Goal: Communication & Community: Answer question/provide support

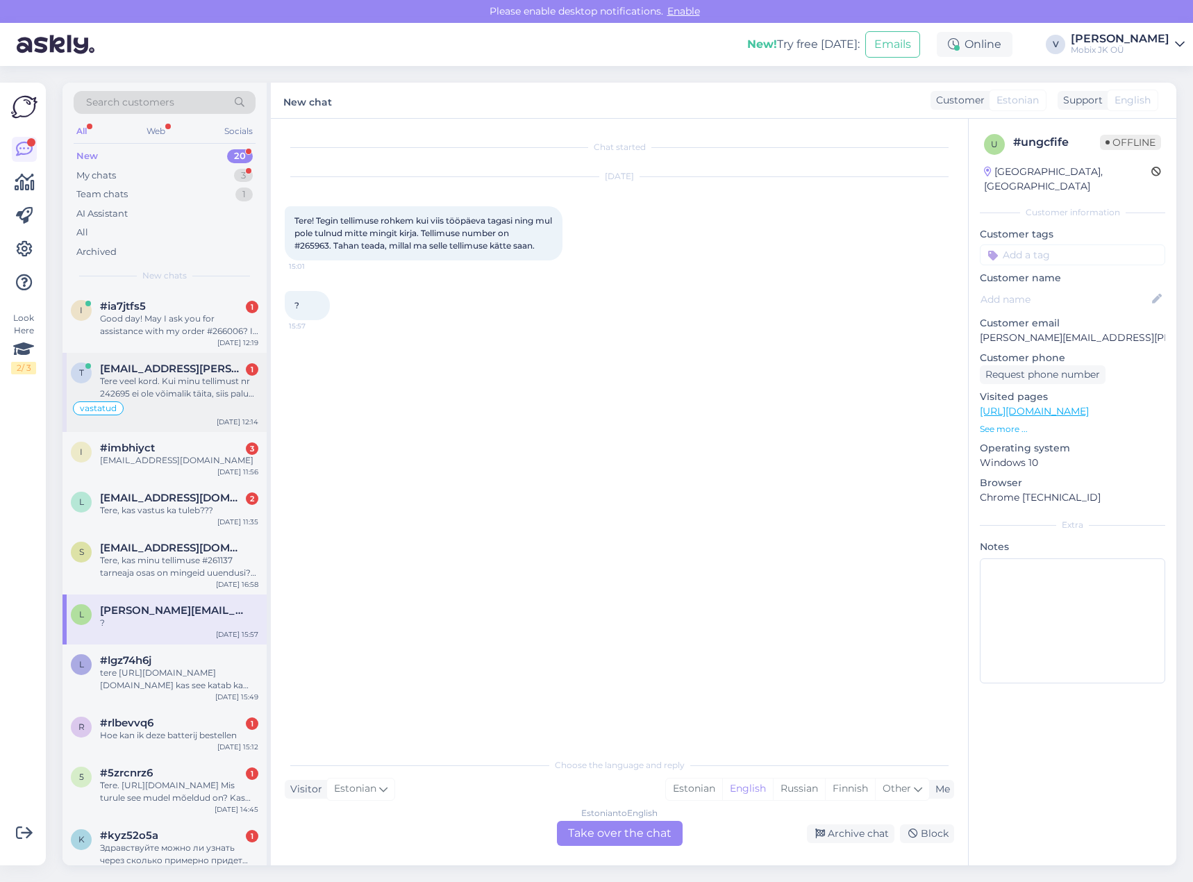
click at [251, 387] on div "Tere veel kord. Kui minu tellimust nr 242695 ei ole võimalik täita, siis palun …" at bounding box center [179, 387] width 158 height 25
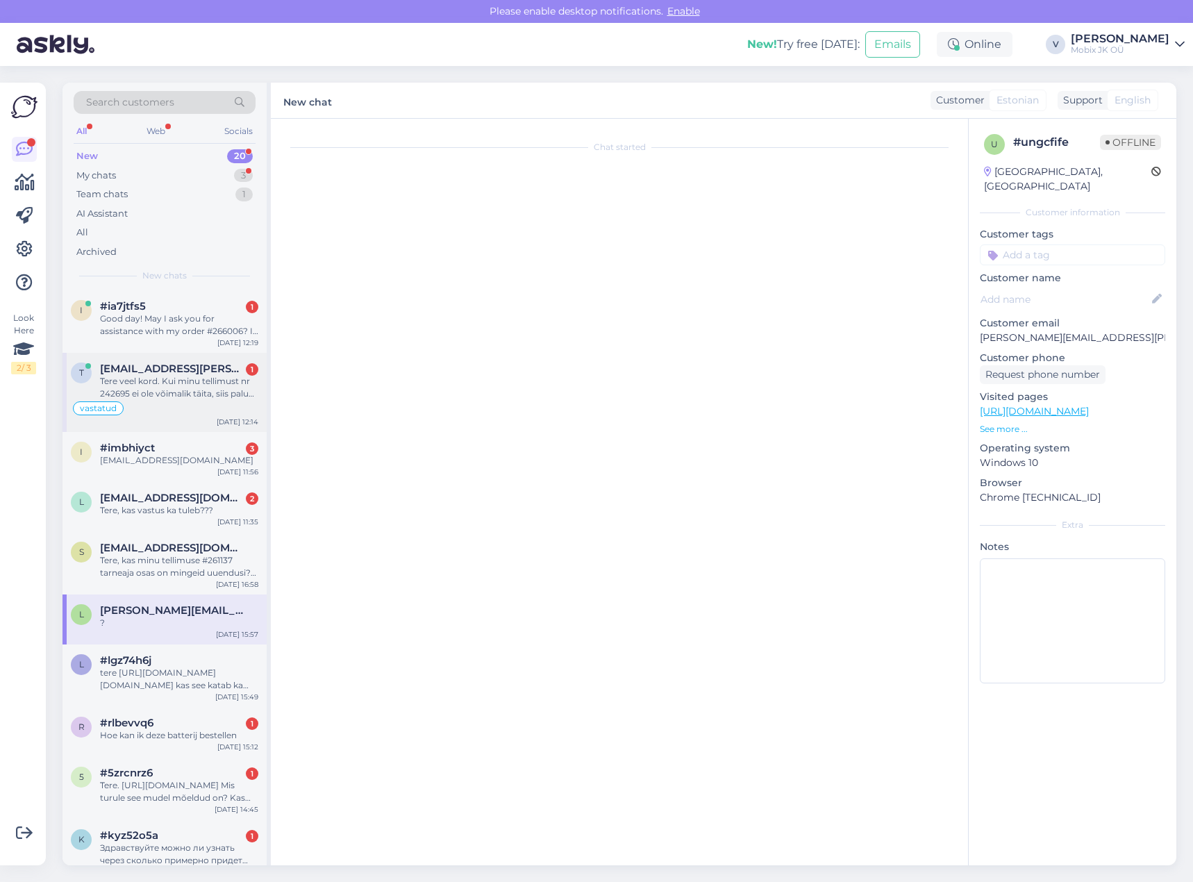
scroll to position [269, 0]
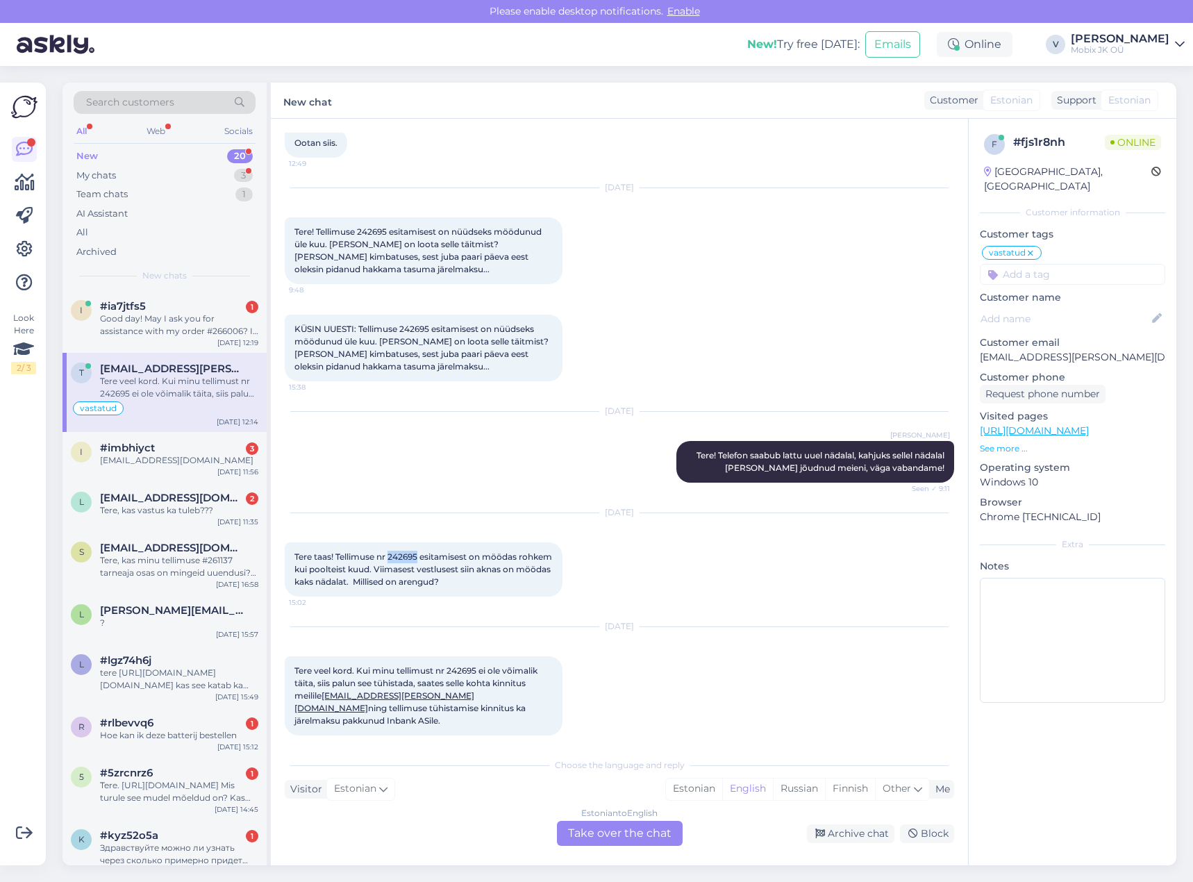
drag, startPoint x: 390, startPoint y: 556, endPoint x: 418, endPoint y: 551, distance: 28.3
click at [418, 551] on div "Tere taas! Tellimuse nr 242695 esitamisest on möödas rohkem kui poolteist kuud.…" at bounding box center [424, 569] width 278 height 54
copy span "242695"
click at [678, 787] on div "Estonian" at bounding box center [694, 788] width 56 height 21
click at [645, 832] on div "Estonian to Estonian Take over the chat" at bounding box center [620, 833] width 126 height 25
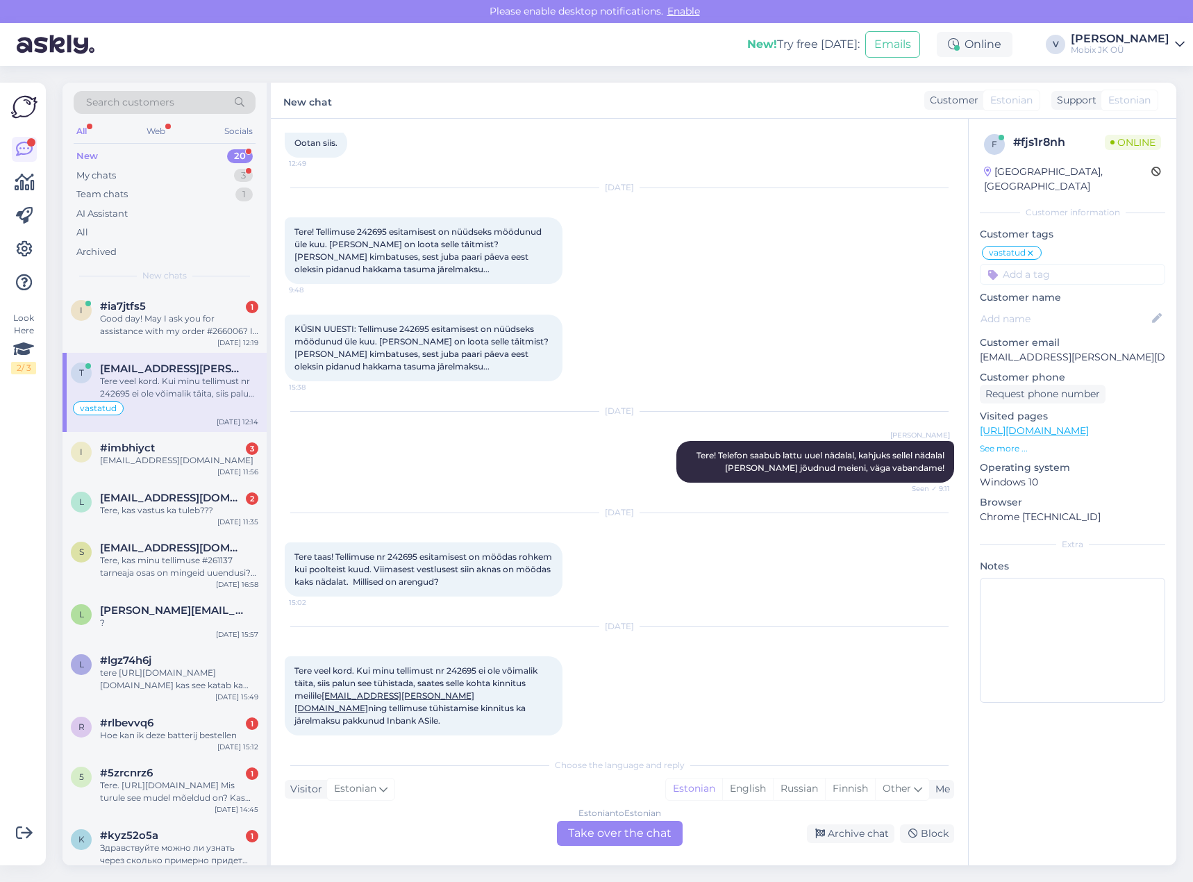
scroll to position [217, 0]
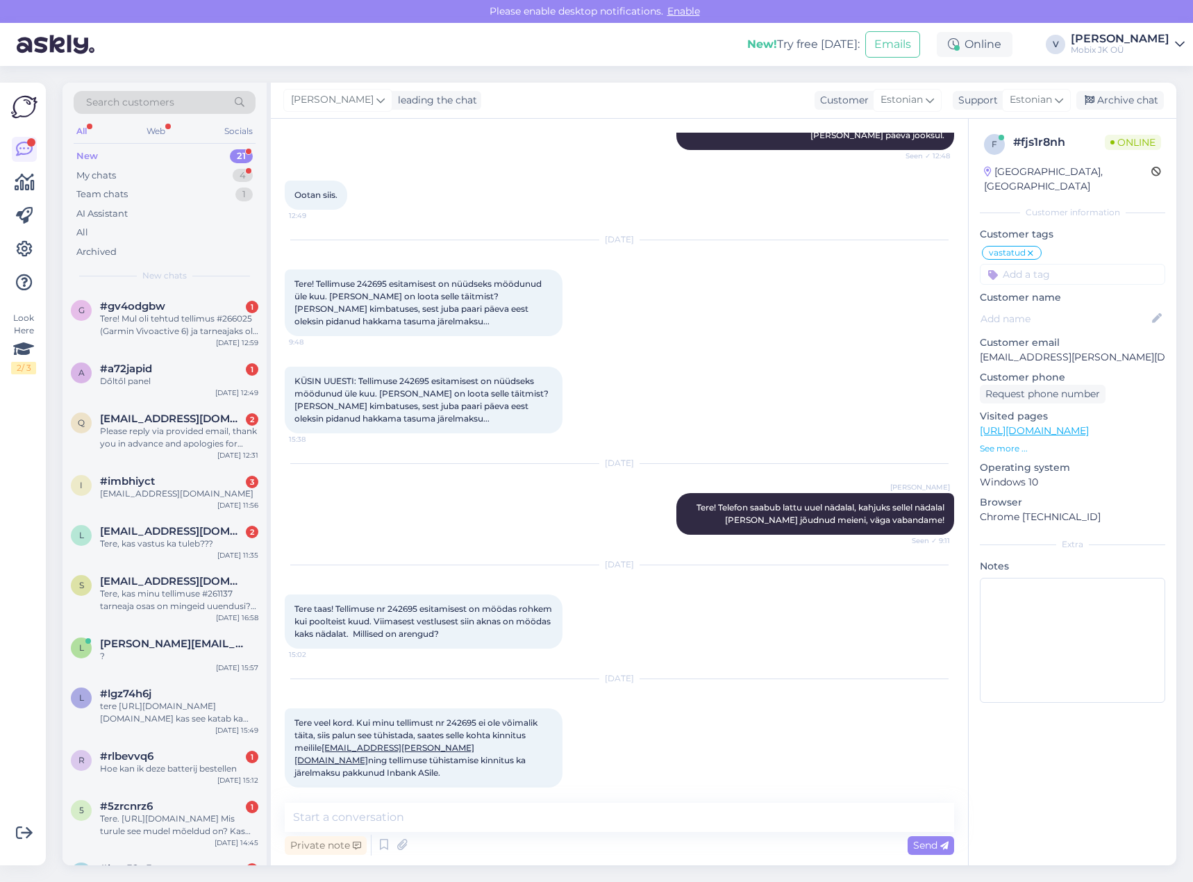
click at [645, 821] on textarea at bounding box center [619, 817] width 669 height 29
type textarea "Tere!"
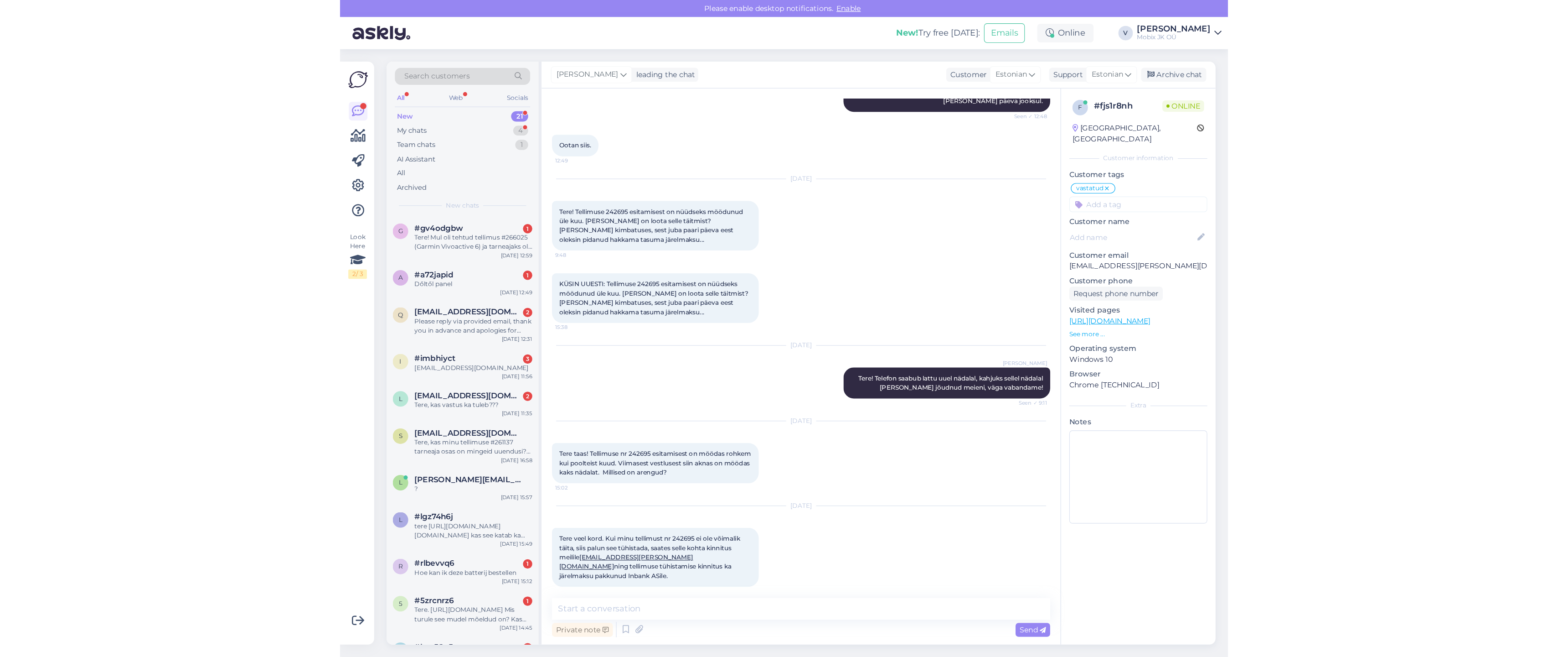
scroll to position [182, 0]
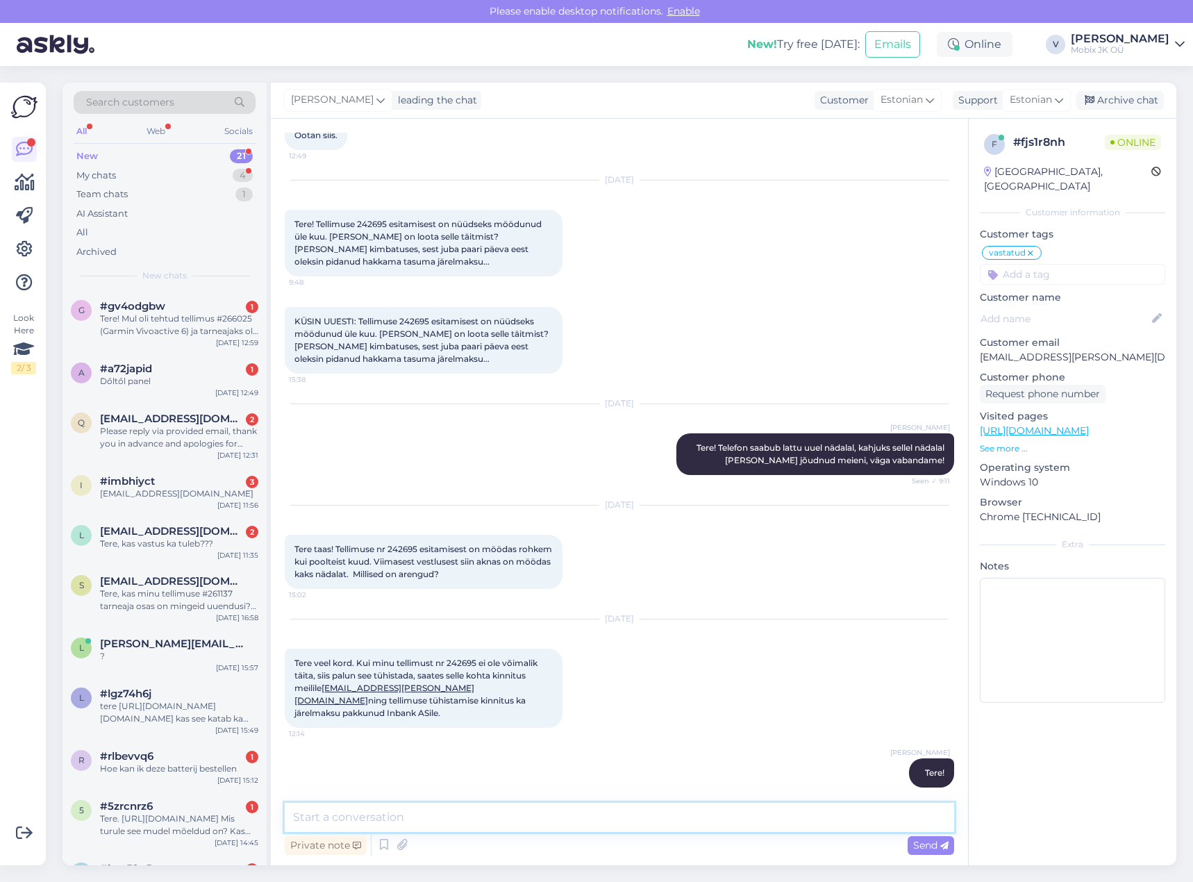
click at [590, 814] on textarea at bounding box center [619, 817] width 669 height 29
paste textarea "Sony Xperia 1 IV 256GB Purple"
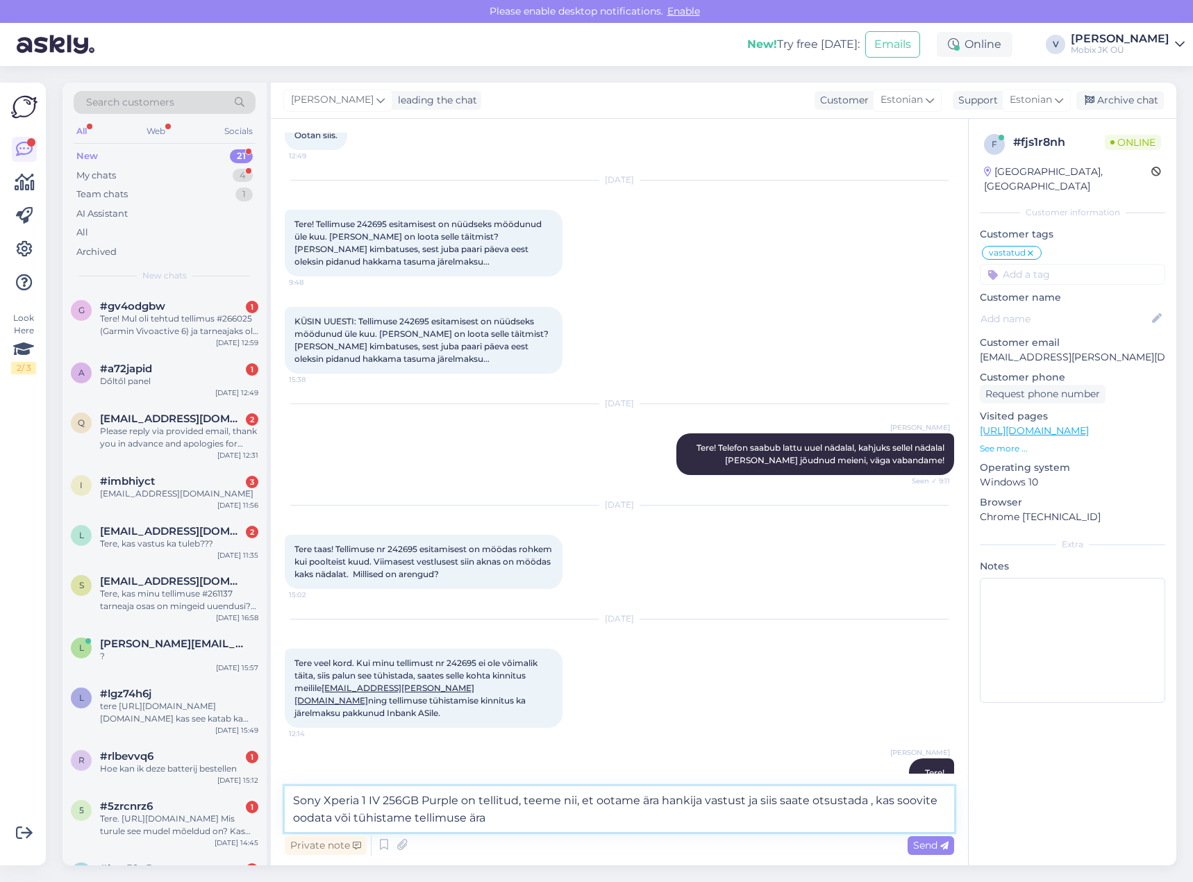
type textarea "Sony Xperia 1 IV 256GB Purple on tellitud, teeme nii, et ootame ära hankija vas…"
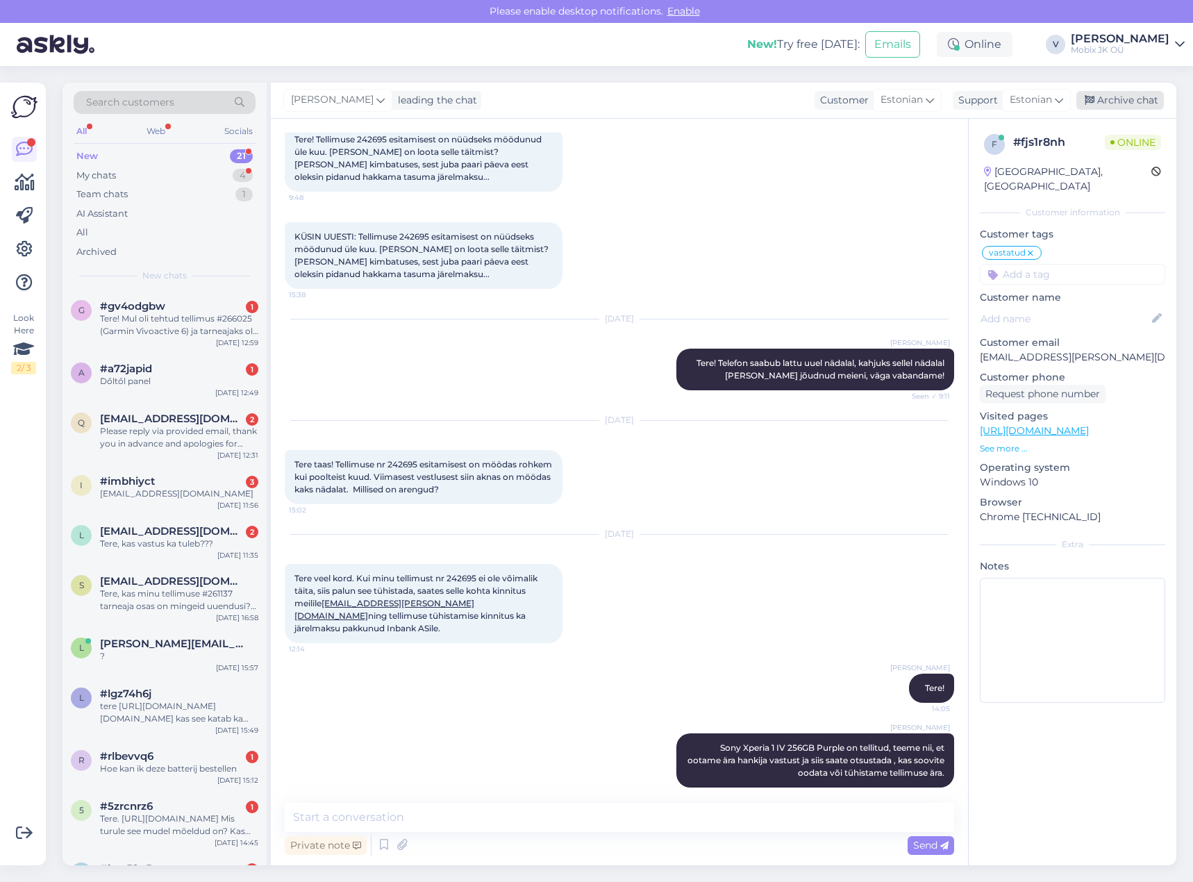
click at [1099, 105] on div "Archive chat" at bounding box center [1119, 100] width 87 height 19
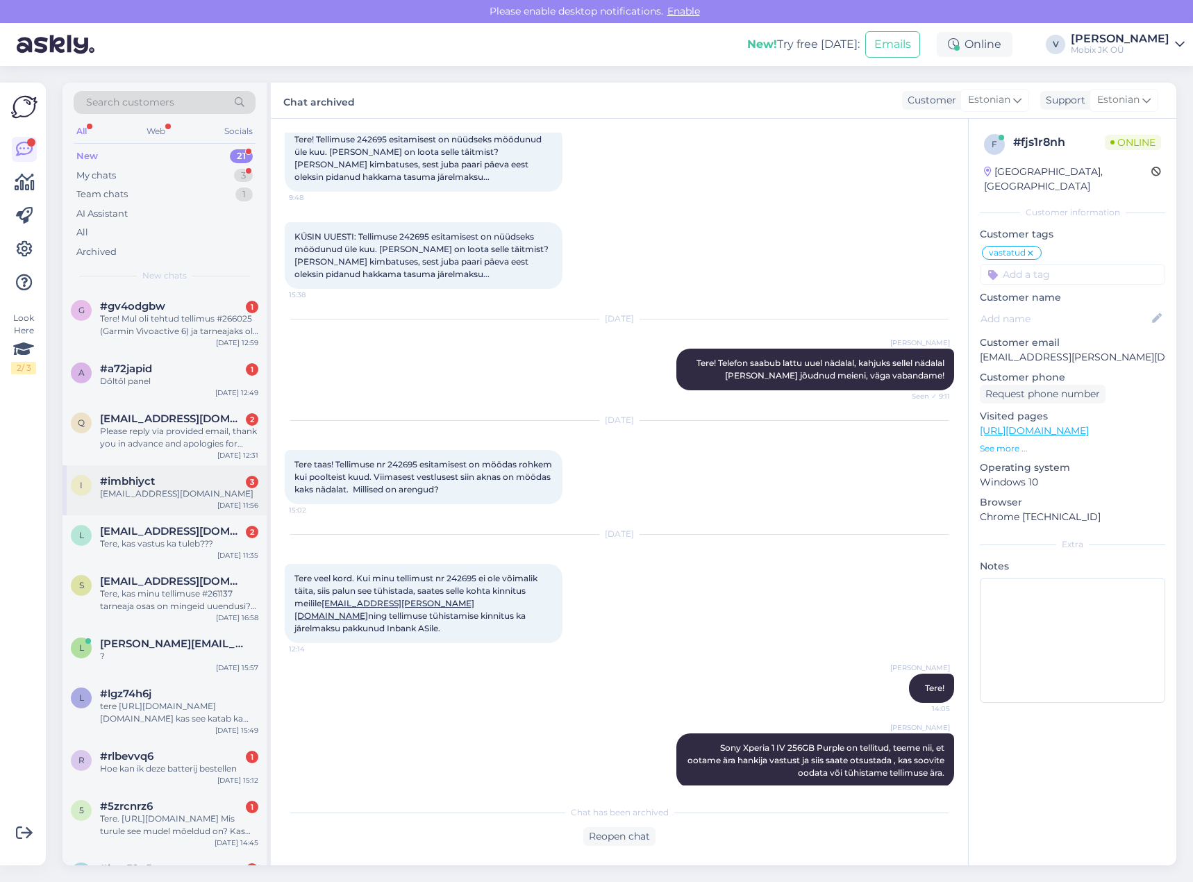
click at [208, 501] on div "i #imbhiyct 3 [EMAIL_ADDRESS][DOMAIN_NAME] [DATE] 11:56" at bounding box center [164, 490] width 204 height 50
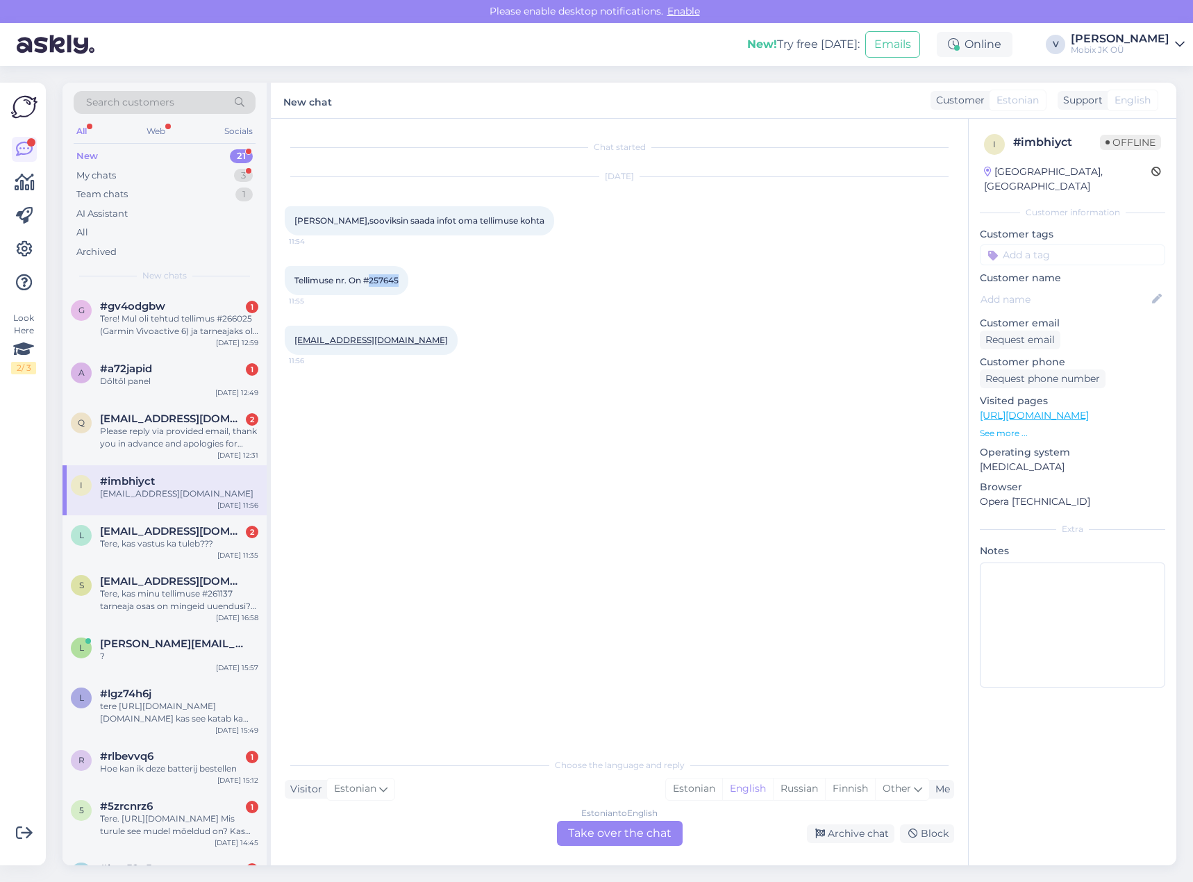
drag, startPoint x: 372, startPoint y: 283, endPoint x: 427, endPoint y: 283, distance: 54.8
click at [423, 282] on div "Tellimuse nr. On #257645 11:55" at bounding box center [619, 281] width 669 height 60
copy span "257645"
click at [705, 792] on div "Estonian" at bounding box center [694, 788] width 56 height 21
click at [666, 823] on div "Estonian to Estonian Take over the chat" at bounding box center [620, 833] width 126 height 25
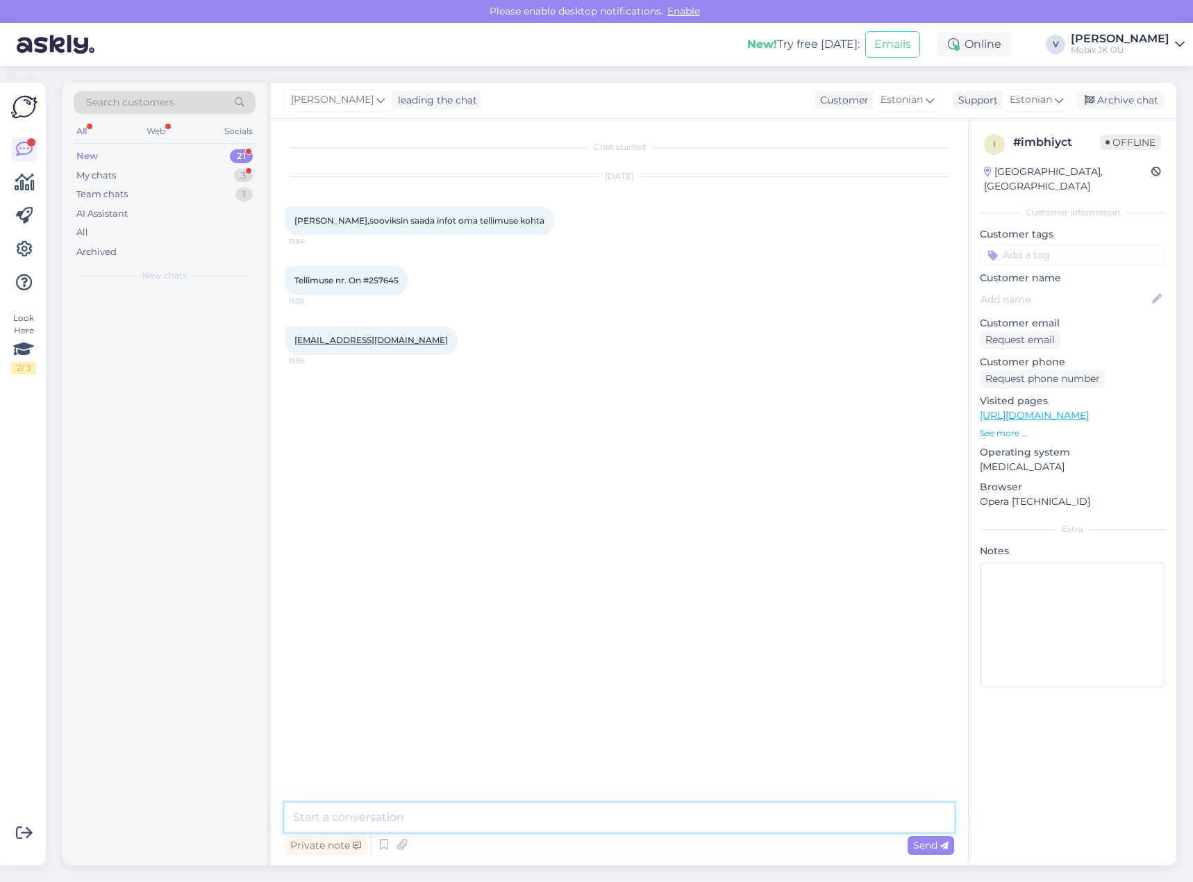
click at [666, 823] on textarea at bounding box center [619, 817] width 669 height 29
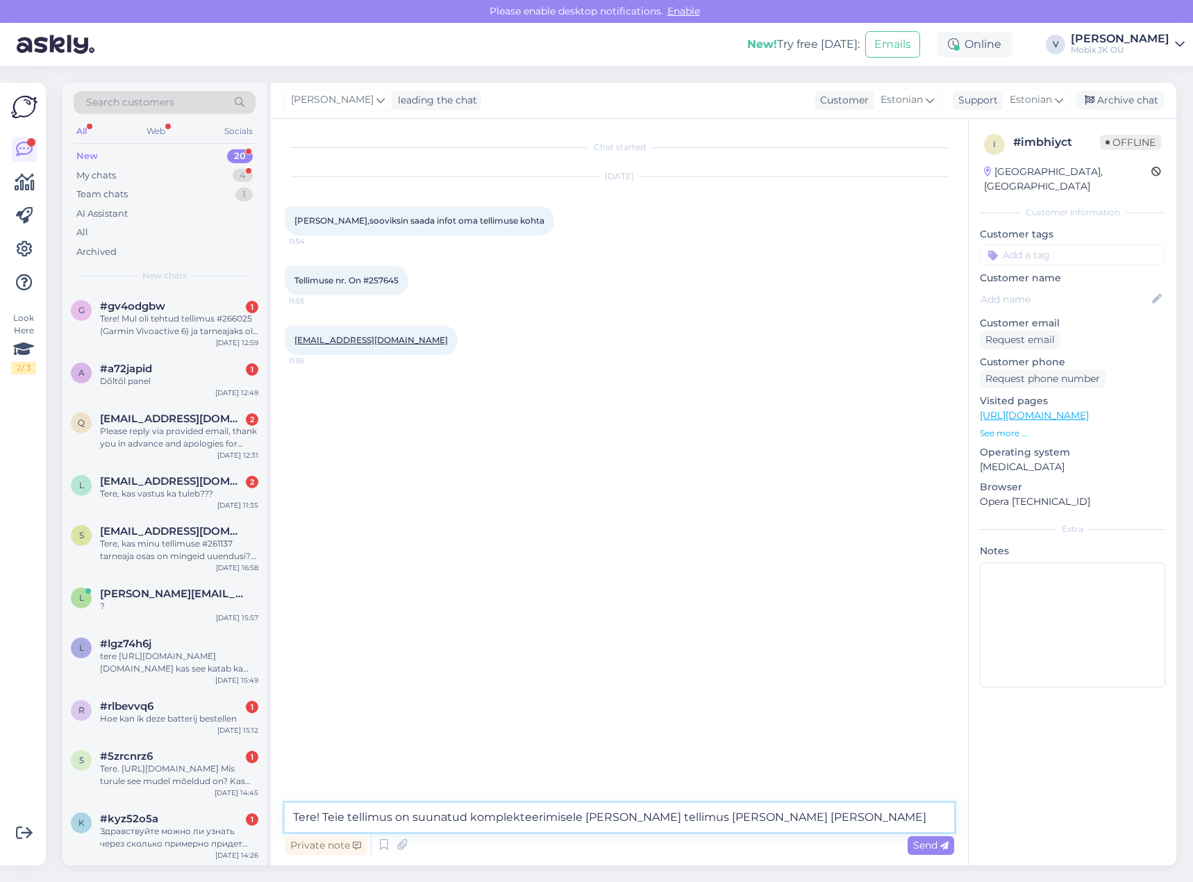
type textarea "Tere! Teie tellimus on suunatud komplekteerimisele [PERSON_NAME] tellimus [PERS…"
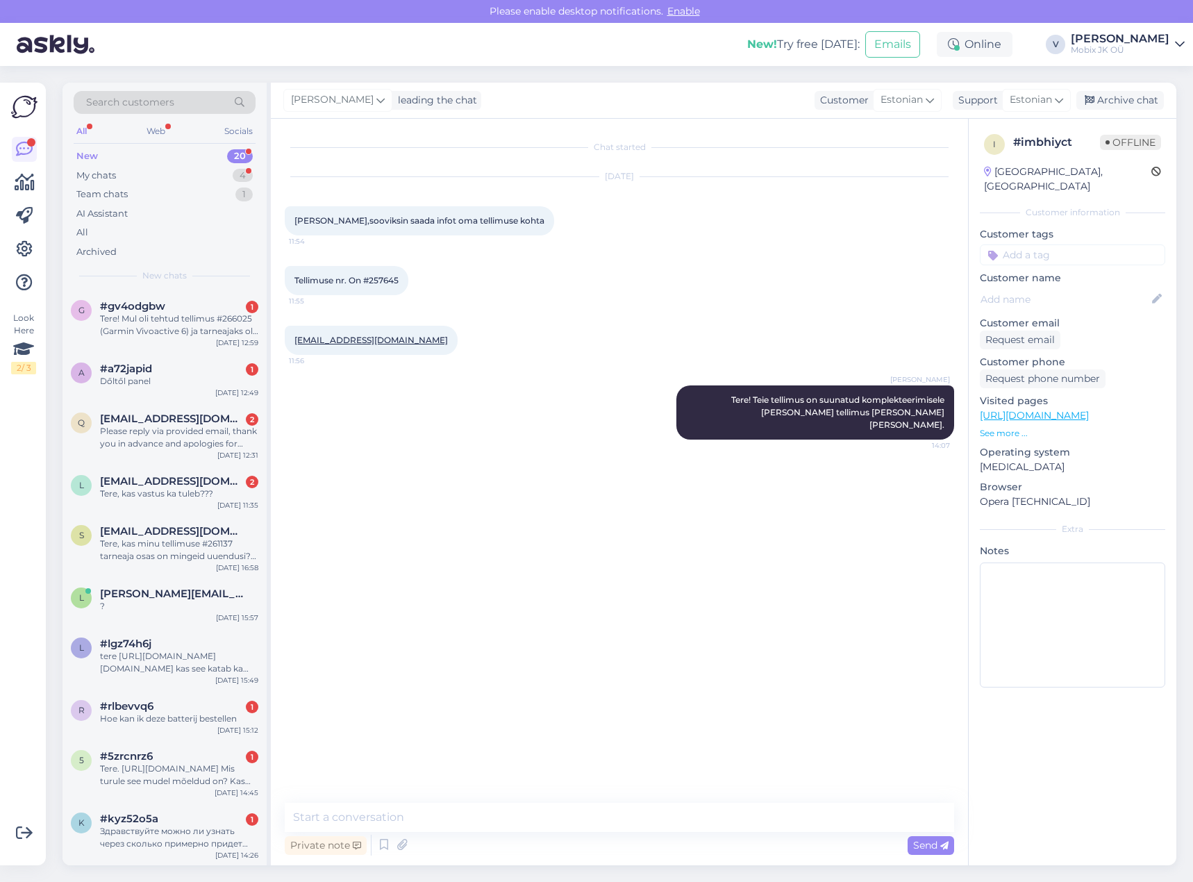
click at [1080, 227] on p "Customer tags" at bounding box center [1072, 234] width 185 height 15
click at [1083, 244] on input at bounding box center [1072, 254] width 185 height 21
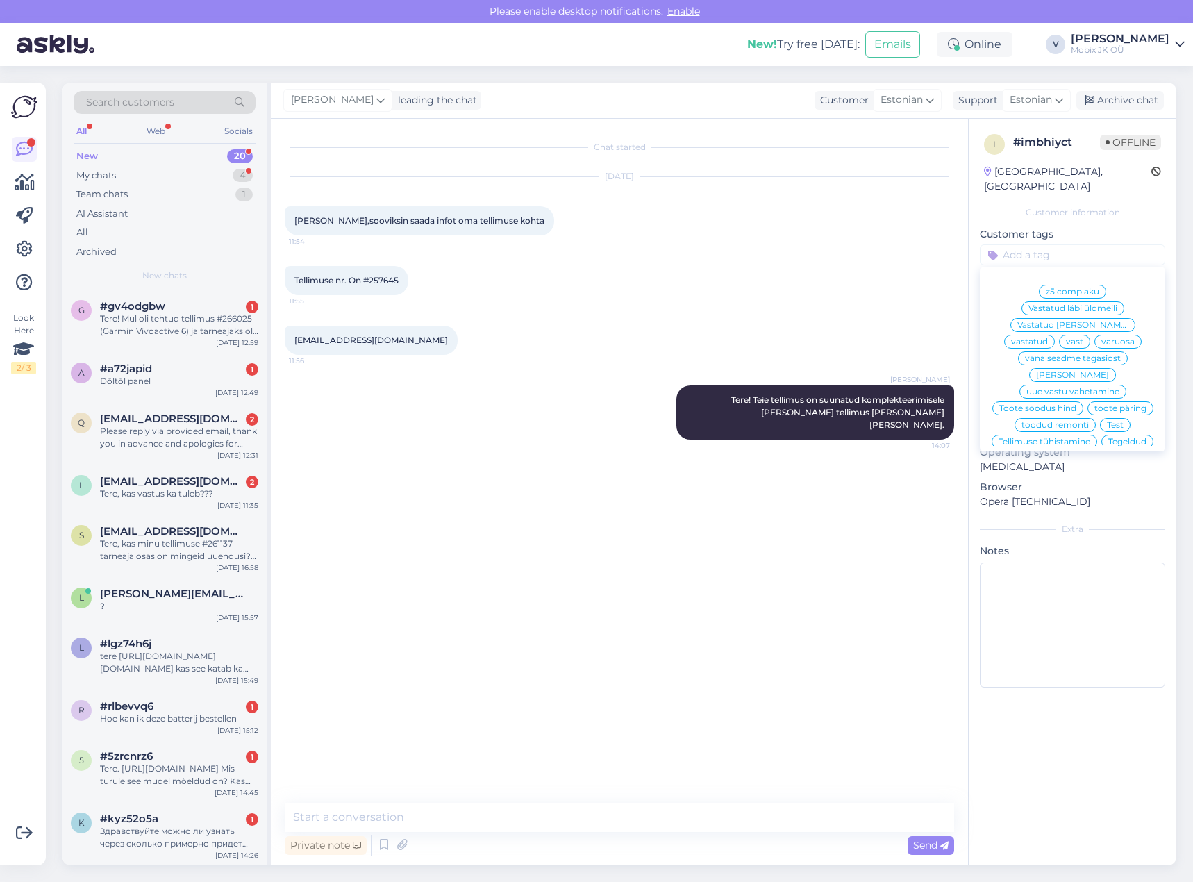
click at [1055, 335] on div "vastatud" at bounding box center [1029, 342] width 51 height 14
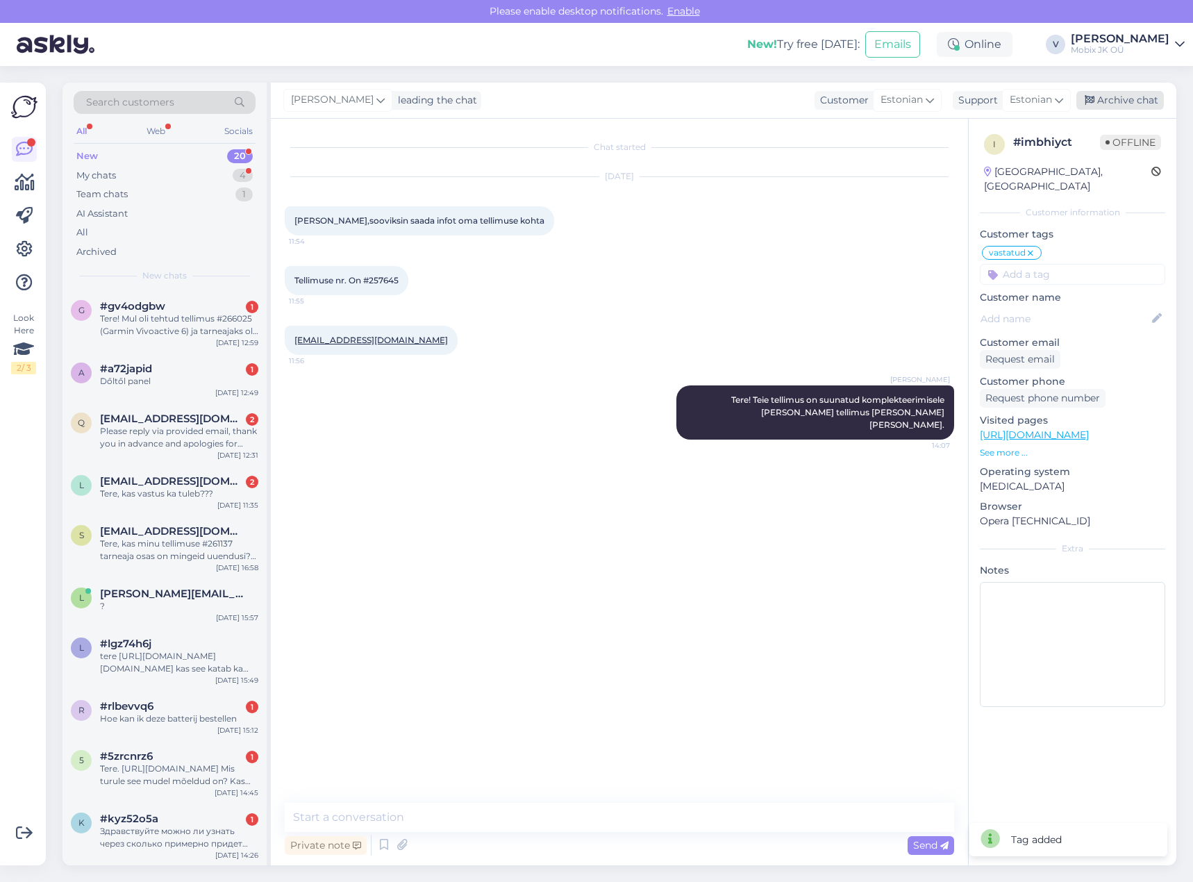
click at [1125, 102] on div "Archive chat" at bounding box center [1119, 100] width 87 height 19
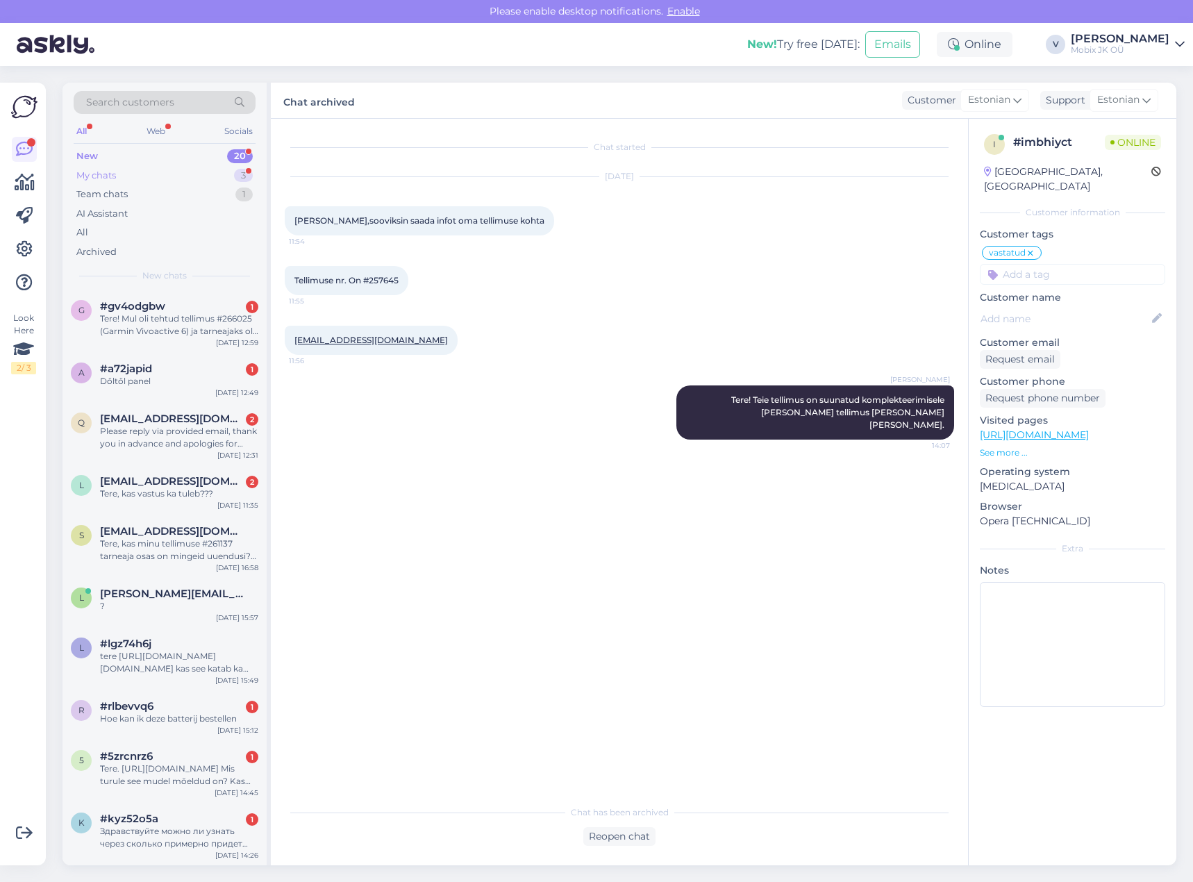
click at [207, 169] on div "My chats 3" at bounding box center [165, 175] width 182 height 19
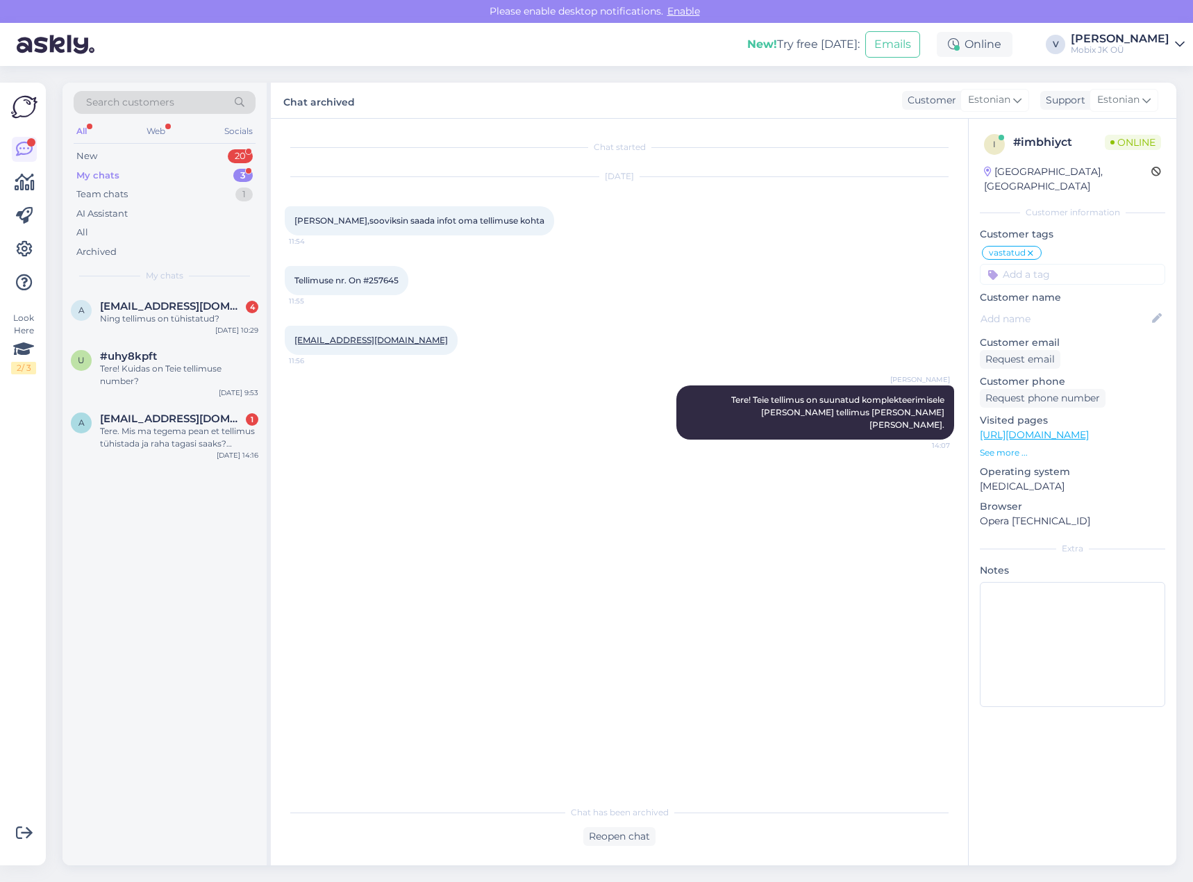
click at [210, 324] on div "Ning tellimus on tühistatud?" at bounding box center [179, 318] width 158 height 12
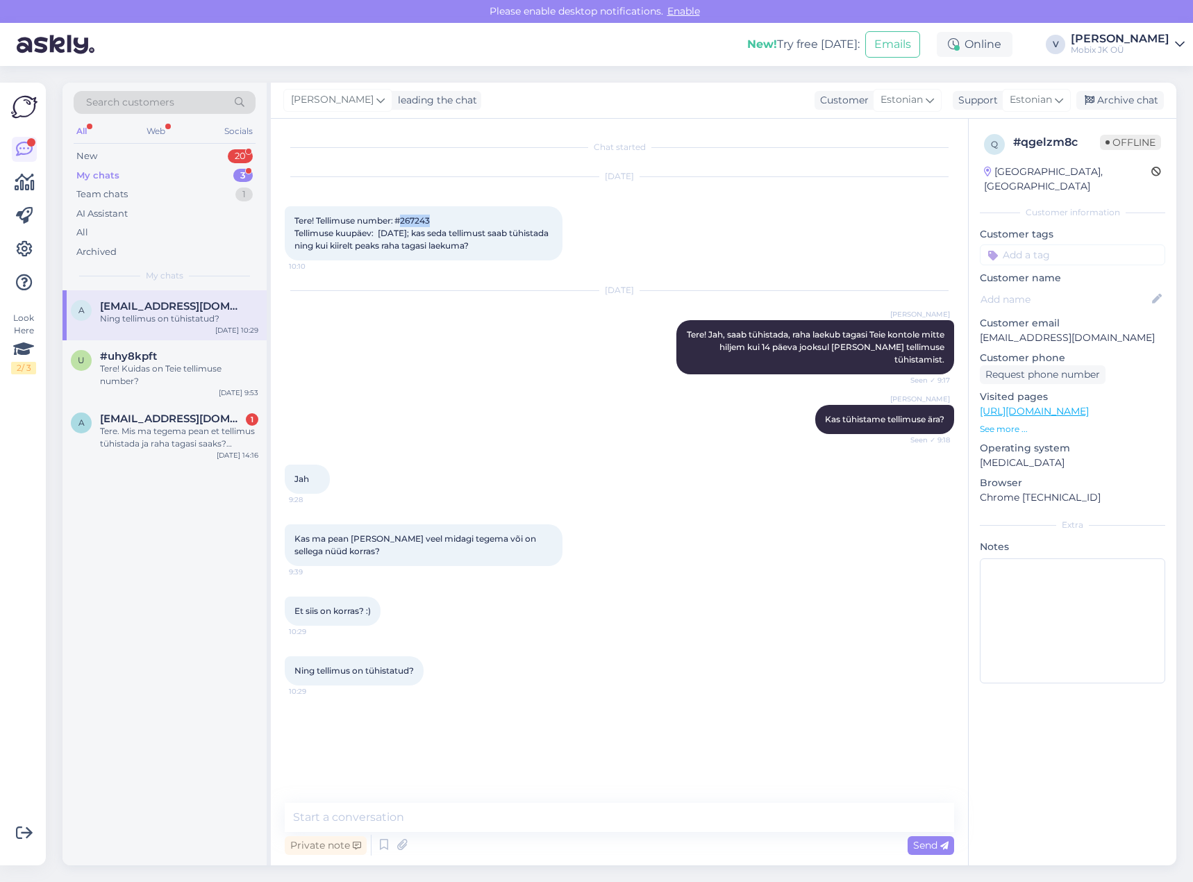
drag, startPoint x: 408, startPoint y: 221, endPoint x: 442, endPoint y: 221, distance: 34.0
click at [442, 221] on div "Tere! Tellimuse number: #267243 Tellimuse kuupäev: [DATE]; kas seda tellimust s…" at bounding box center [424, 233] width 278 height 54
copy span "267243"
click at [693, 816] on textarea at bounding box center [619, 817] width 669 height 29
type textarea "Tere!"
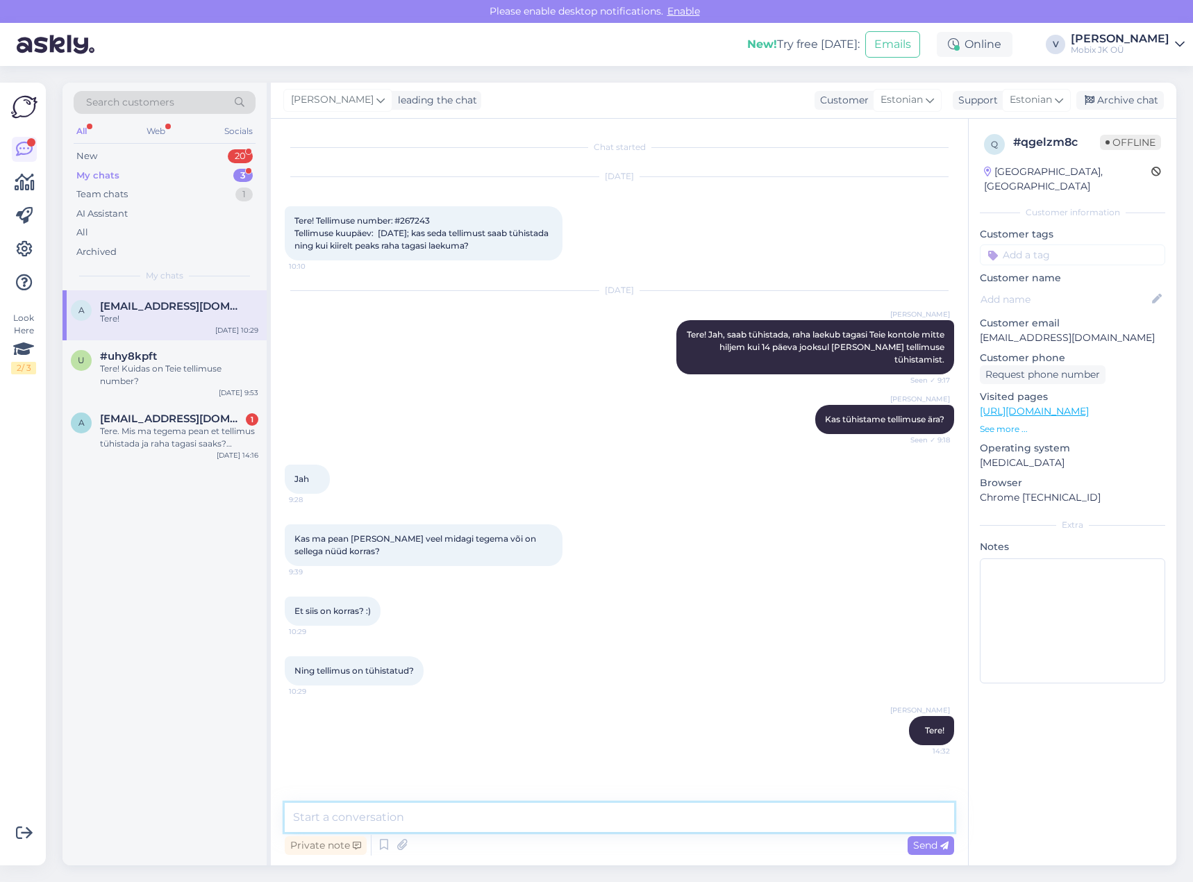
click at [762, 821] on textarea at bounding box center [619, 817] width 669 height 29
type textarea "Jah, [PERSON_NAME] on tühistatud ja suunatud tagasimaksmisele."
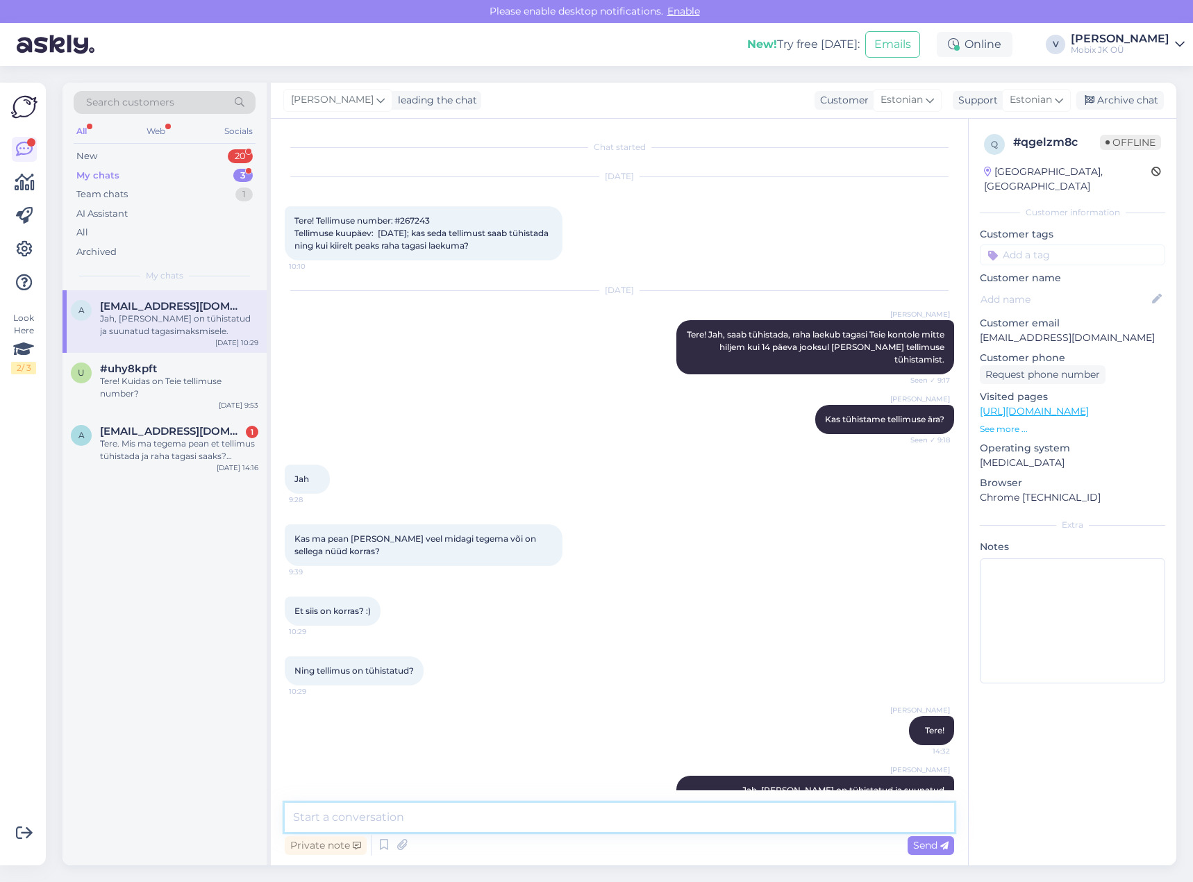
scroll to position [30, 0]
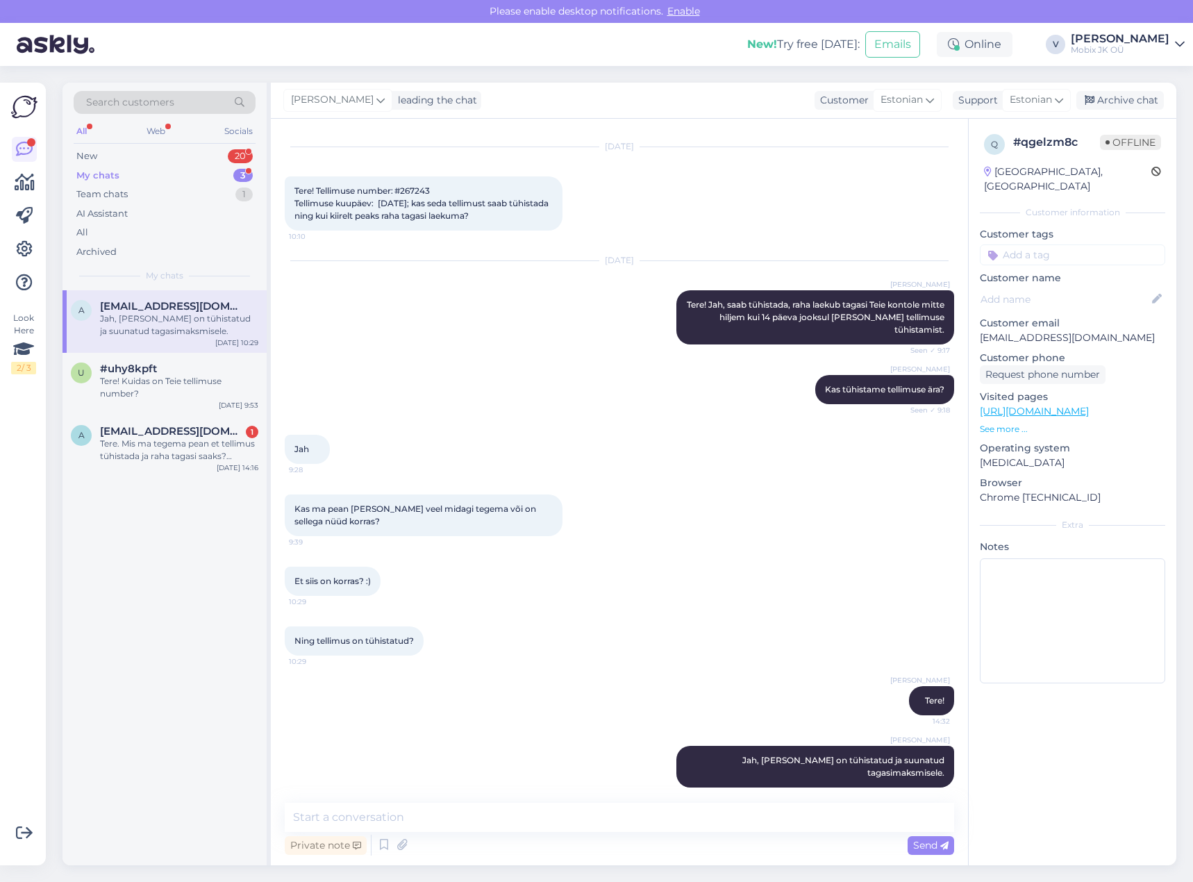
click at [1058, 244] on input at bounding box center [1072, 254] width 185 height 21
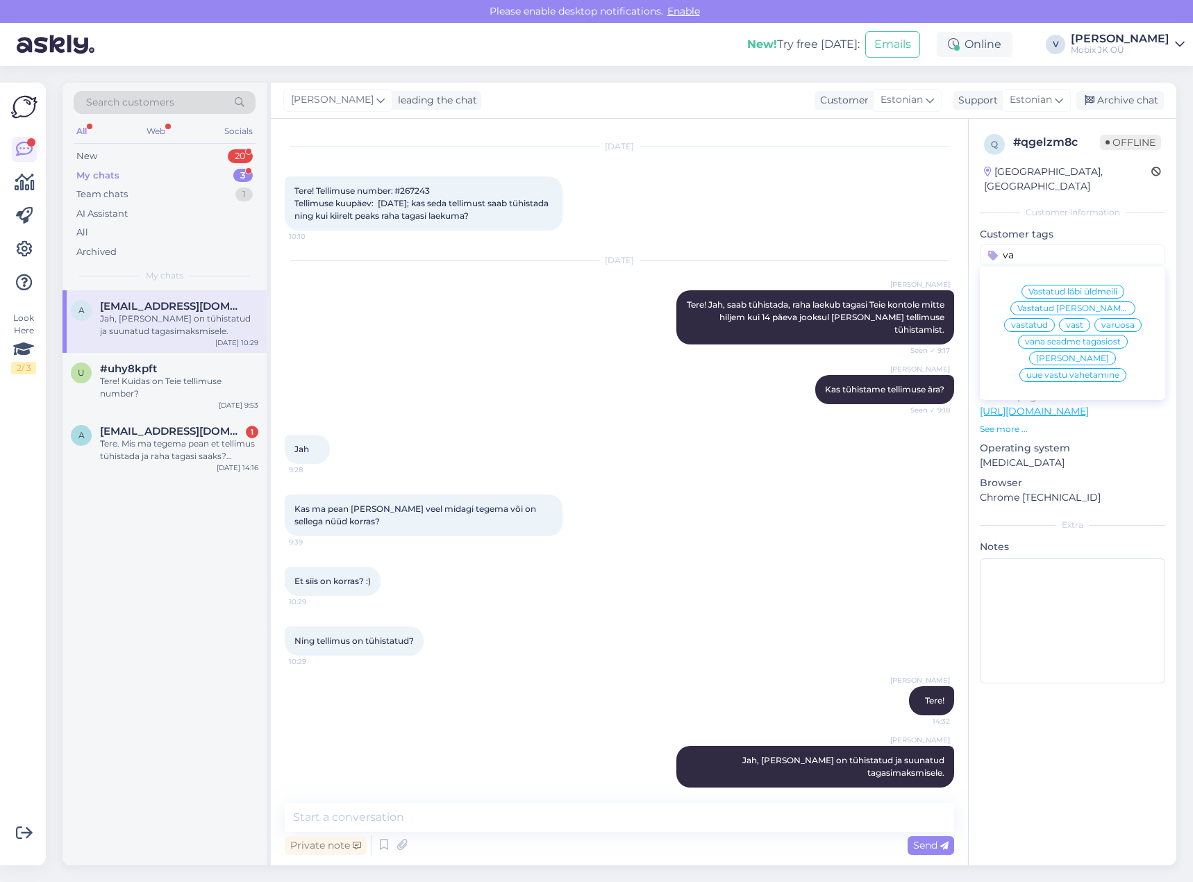
type input "va"
click at [1055, 318] on div "vastatud" at bounding box center [1029, 325] width 51 height 14
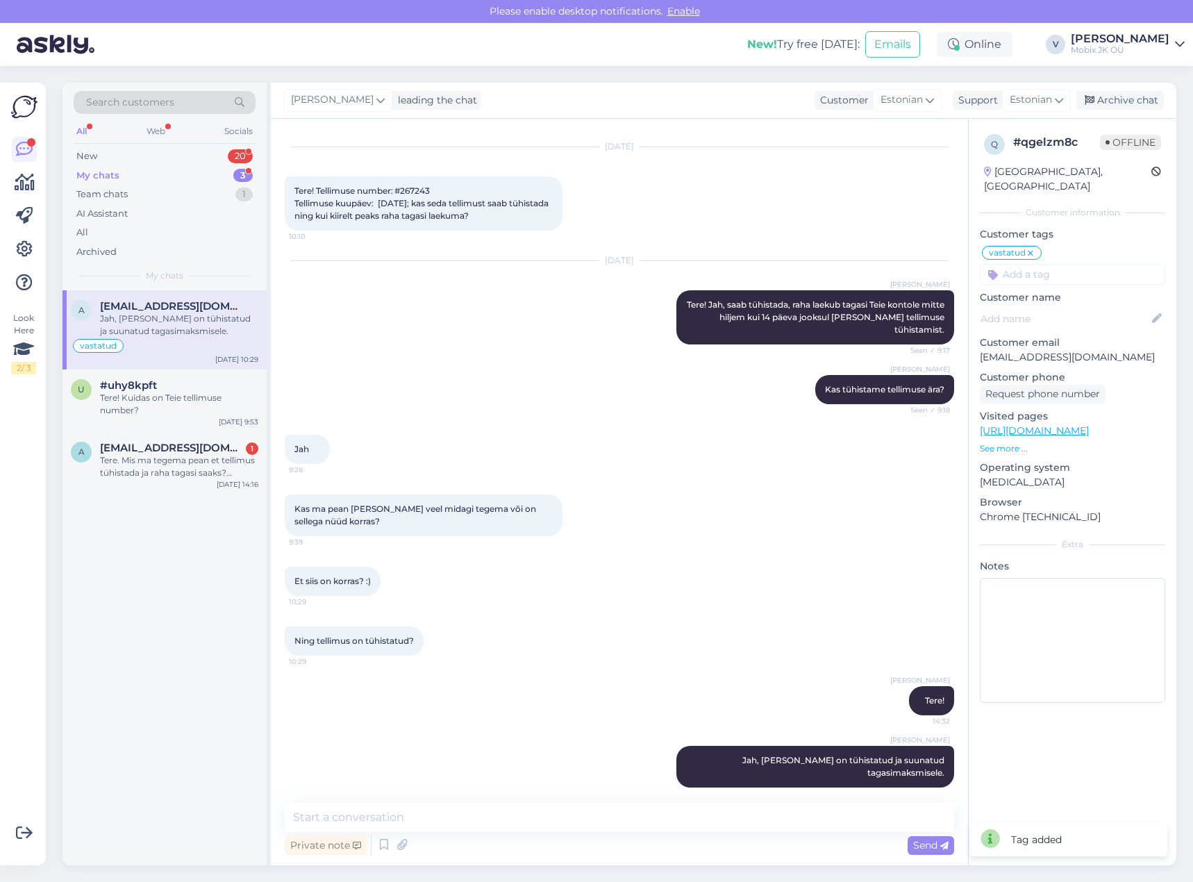
click at [1120, 111] on div "[PERSON_NAME] leading the chat Customer Estonian Support Estonian Archive chat" at bounding box center [723, 101] width 905 height 36
click at [1143, 92] on div "Archive chat" at bounding box center [1119, 100] width 87 height 19
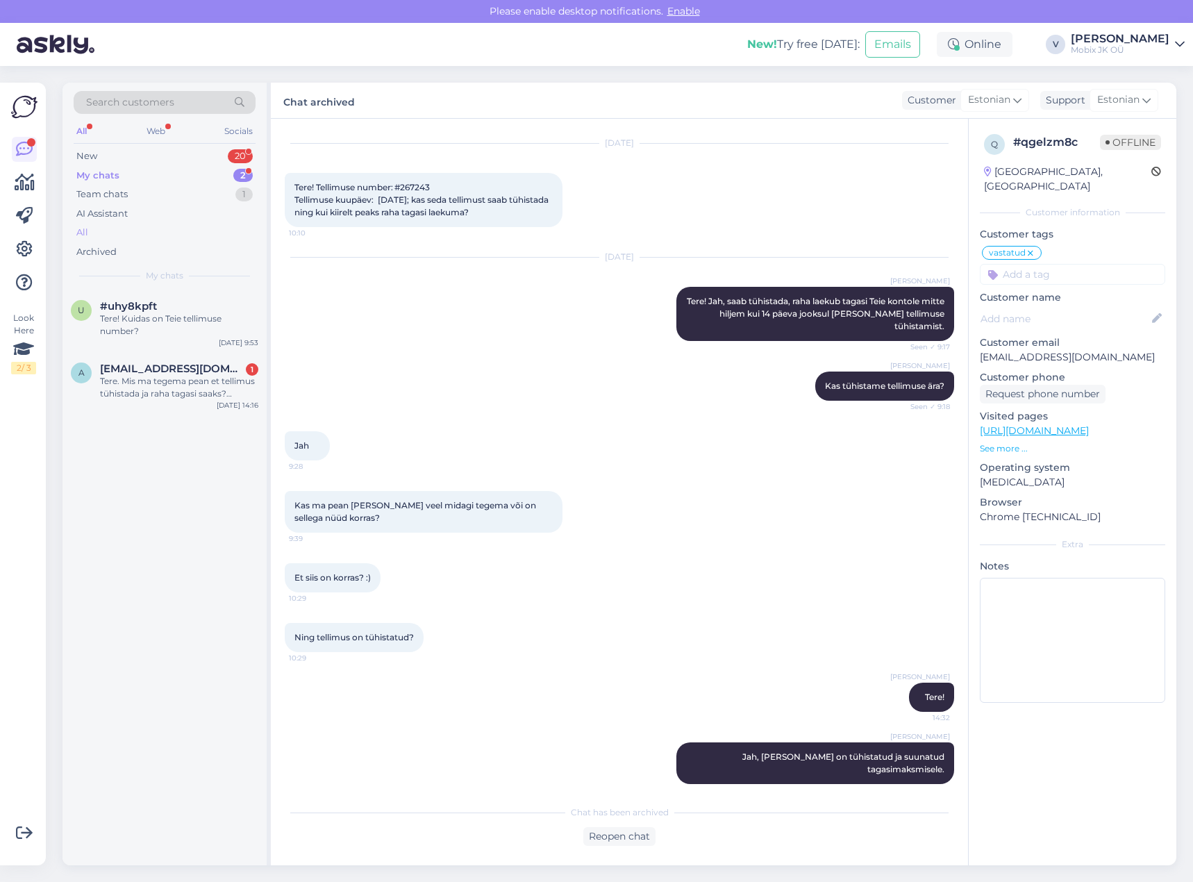
scroll to position [35, 0]
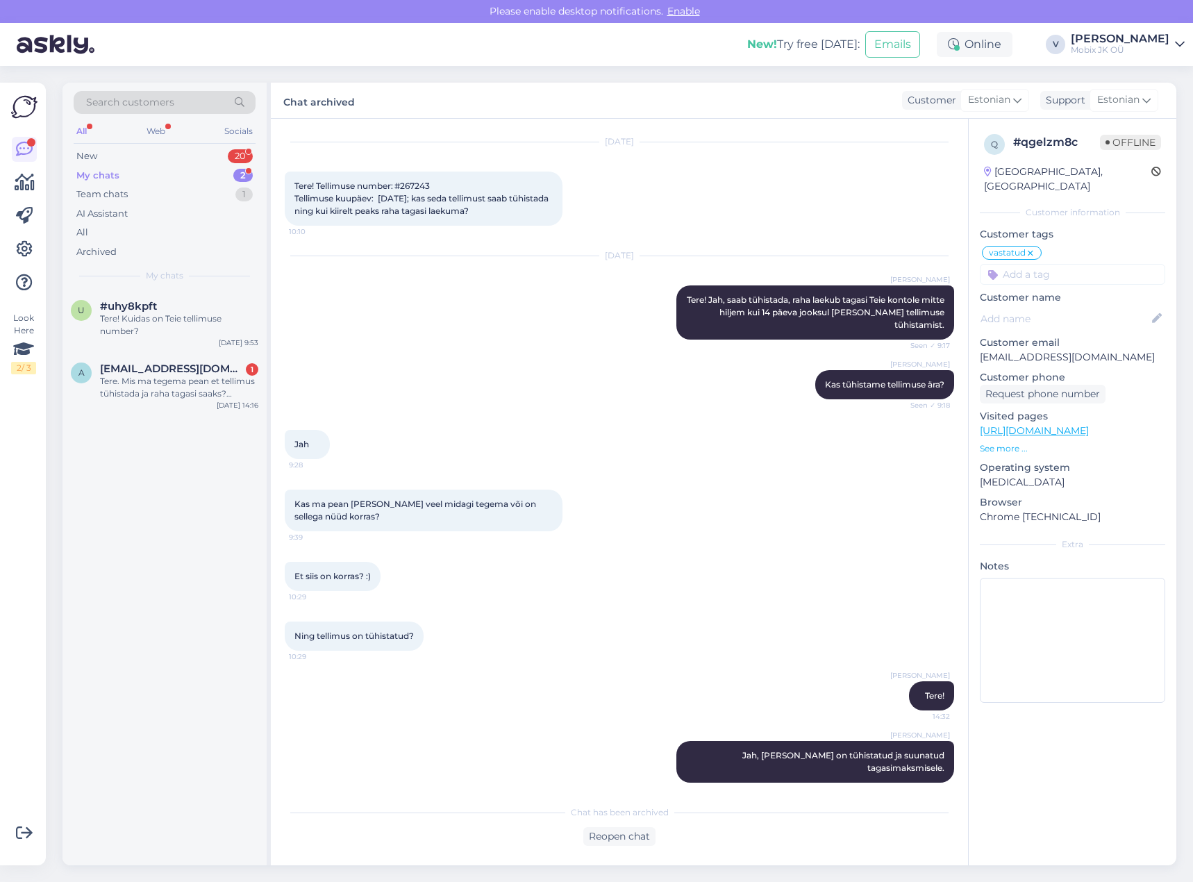
click at [177, 178] on div "My chats 2" at bounding box center [165, 175] width 182 height 19
